Goal: Task Accomplishment & Management: Manage account settings

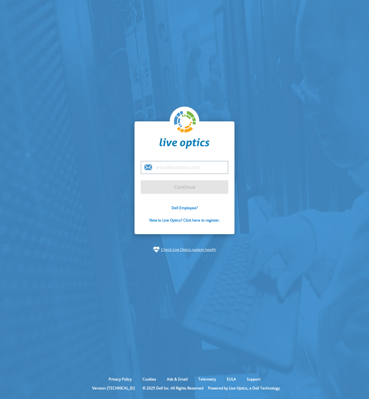
click at [225, 166] on input "email" at bounding box center [185, 167] width 88 height 13
click at [222, 399] on com-1password-button at bounding box center [184, 399] width 369 height 0
type input "[PERSON_NAME][EMAIL_ADDRESS][DOMAIN_NAME]"
click at [186, 188] on input "Continue" at bounding box center [185, 187] width 88 height 14
click at [182, 187] on input "Continue" at bounding box center [185, 187] width 88 height 14
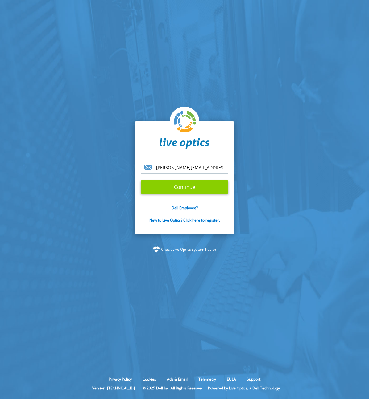
click at [202, 187] on input "Continue" at bounding box center [185, 187] width 88 height 14
click at [187, 188] on input "Continue" at bounding box center [185, 187] width 88 height 14
click at [180, 189] on input "Continue" at bounding box center [185, 187] width 88 height 14
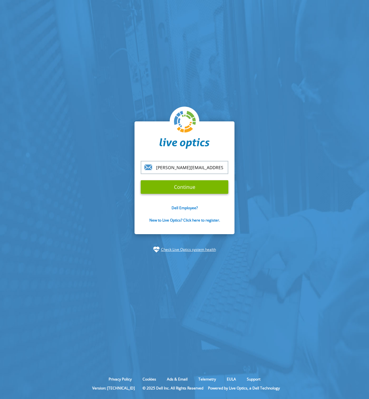
click at [310, 172] on section "[PERSON_NAME][EMAIL_ADDRESS][DOMAIN_NAME] Continue Dell Employee? New to Live O…" at bounding box center [184, 187] width 369 height 374
click at [180, 187] on input "Continue" at bounding box center [185, 187] width 88 height 14
click at [178, 194] on form "[PERSON_NAME][EMAIL_ADDRESS][DOMAIN_NAME] Continue Dell Employee? New to Live O…" at bounding box center [185, 195] width 88 height 69
click at [180, 188] on input "Continue" at bounding box center [185, 187] width 88 height 14
type input "filip.dewitz@invid.se"
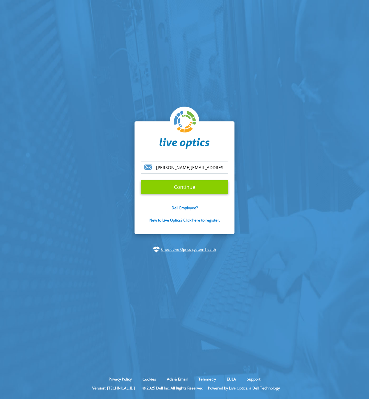
click at [191, 188] on input "Continue" at bounding box center [185, 187] width 88 height 14
click at [188, 187] on input "Continue" at bounding box center [185, 187] width 88 height 14
drag, startPoint x: 188, startPoint y: 187, endPoint x: 193, endPoint y: 170, distance: 17.1
click at [189, 187] on input "Continue" at bounding box center [185, 187] width 88 height 14
click at [195, 163] on input "[PERSON_NAME][EMAIL_ADDRESS][DOMAIN_NAME]" at bounding box center [185, 167] width 88 height 13
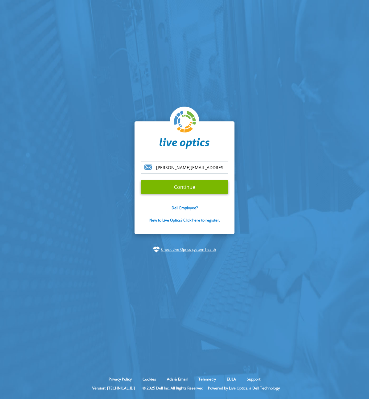
click at [221, 399] on com-1password-button at bounding box center [184, 399] width 369 height 0
click at [191, 187] on input "Continue" at bounding box center [185, 187] width 88 height 14
click at [195, 116] on img at bounding box center [185, 122] width 22 height 22
drag, startPoint x: 182, startPoint y: 126, endPoint x: 183, endPoint y: 133, distance: 7.5
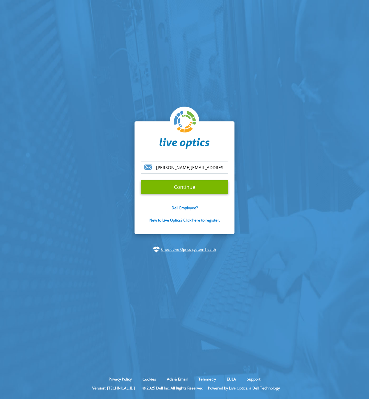
click at [182, 126] on img at bounding box center [185, 122] width 22 height 22
click at [184, 148] on img at bounding box center [184, 143] width 50 height 11
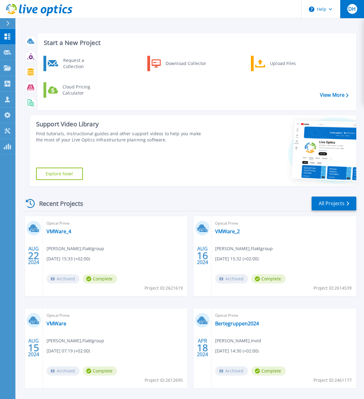
click at [351, 10] on span "DH" at bounding box center [351, 8] width 7 height 5
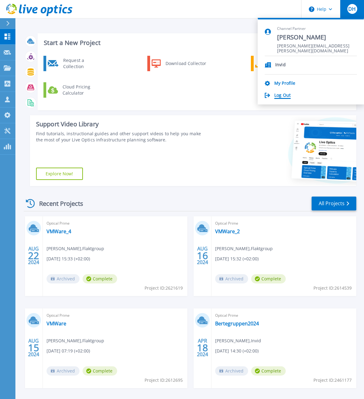
click at [287, 93] on link "Log Out" at bounding box center [282, 96] width 16 height 6
